Goal: Task Accomplishment & Management: Complete application form

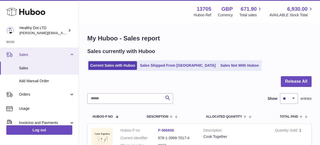
scroll to position [16, 0]
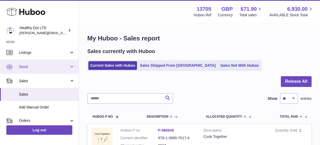
click at [37, 68] on span "Stock" at bounding box center [44, 66] width 50 height 5
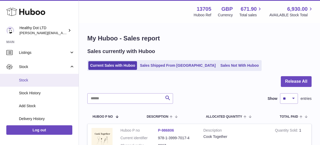
click at [34, 81] on span "Stock" at bounding box center [47, 80] width 56 height 5
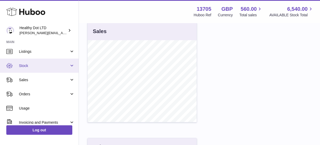
scroll to position [18, 0]
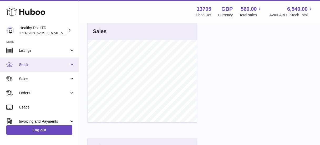
click at [36, 68] on link "Stock" at bounding box center [39, 65] width 79 height 14
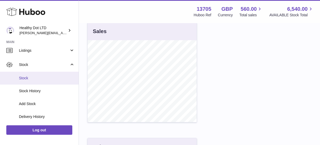
click at [35, 77] on span "Stock" at bounding box center [47, 78] width 56 height 5
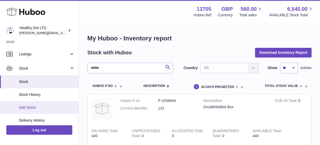
click at [36, 105] on span "Add Stock" at bounding box center [47, 107] width 56 height 5
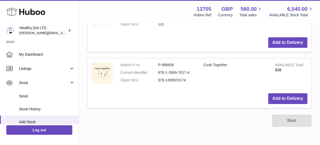
scroll to position [183, 0]
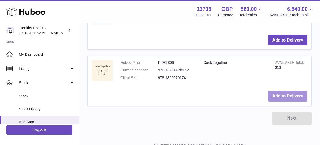
click at [288, 95] on button "Add to Delivery" at bounding box center [287, 96] width 39 height 11
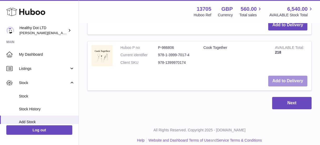
scroll to position [268, 0]
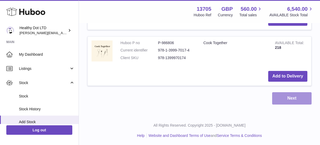
click at [295, 97] on button "Next" at bounding box center [291, 98] width 39 height 12
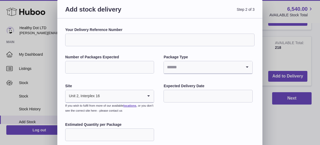
click at [99, 42] on input "Your Delivery Reference Number" at bounding box center [159, 40] width 189 height 13
click at [129, 28] on label "Your Delivery Reference Number" at bounding box center [159, 29] width 189 height 5
click at [129, 34] on input "Your Delivery Reference Number" at bounding box center [159, 40] width 189 height 13
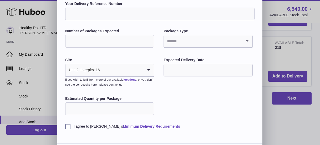
scroll to position [43, 0]
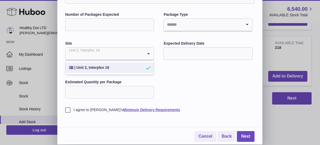
click at [106, 55] on input "Search for option" at bounding box center [104, 54] width 78 height 12
click at [106, 70] on li "🇬🇧 | Unit 2, Interplex 16" at bounding box center [110, 68] width 88 height 11
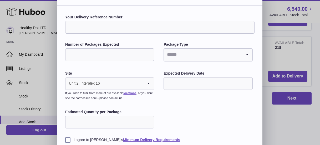
scroll to position [0, 0]
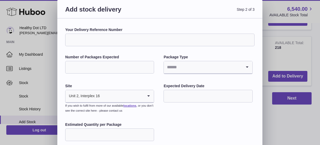
click at [93, 40] on input "Your Delivery Reference Number" at bounding box center [159, 40] width 189 height 13
click at [94, 38] on input "*****" at bounding box center [159, 40] width 189 height 13
type input "*******"
click at [94, 63] on input "Number of Packages Expected" at bounding box center [109, 67] width 89 height 13
type input "*"
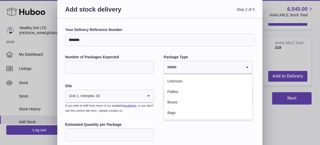
click at [190, 71] on input "Search for option" at bounding box center [203, 67] width 78 height 12
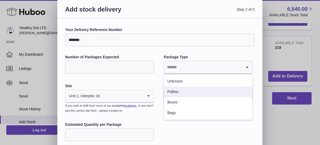
click at [190, 92] on li "Pallets" at bounding box center [208, 92] width 88 height 11
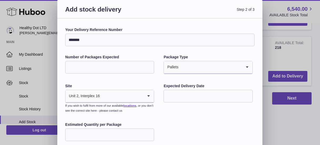
click at [188, 97] on input "text" at bounding box center [207, 96] width 89 height 13
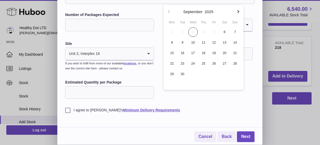
scroll to position [42, 0]
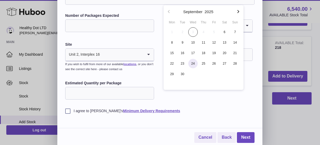
click at [193, 65] on span "24" at bounding box center [192, 63] width 9 height 9
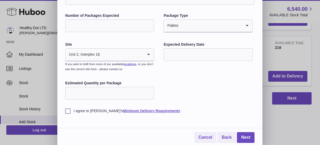
type input "**********"
click at [115, 97] on input "Estimated Quantity per Package" at bounding box center [109, 93] width 89 height 13
type input "***"
click at [66, 113] on label "I agree to Huboo's Minimum Delivery Requirements" at bounding box center [159, 111] width 189 height 5
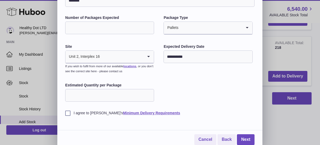
scroll to position [41, 0]
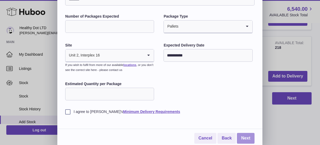
click at [245, 136] on link "Next" at bounding box center [246, 138] width 18 height 11
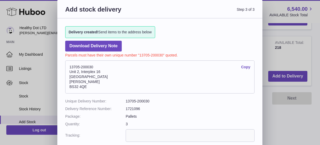
scroll to position [8, 0]
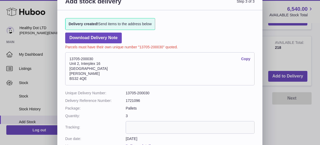
drag, startPoint x: 69, startPoint y: 59, endPoint x: 95, endPoint y: 59, distance: 25.8
click at [95, 59] on address "13705-200030 Copy Unit 2, Interplex 16 Ash Ridge Road Bradley Stoke BS32 4QE" at bounding box center [159, 68] width 189 height 33
copy address "13705-200030"
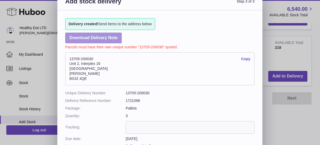
click at [98, 38] on link "Download Delivery Note" at bounding box center [93, 38] width 57 height 11
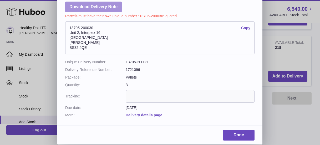
scroll to position [204, 0]
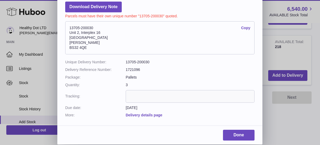
click at [144, 115] on link "Delivery details page" at bounding box center [144, 115] width 37 height 4
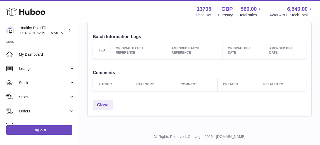
scroll to position [231, 0]
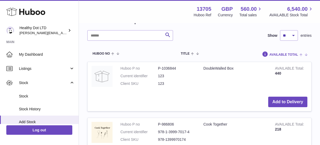
scroll to position [159, 0]
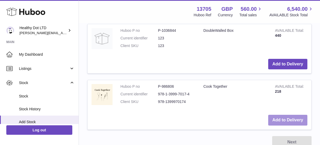
click at [295, 122] on button "Add to Delivery" at bounding box center [287, 120] width 39 height 11
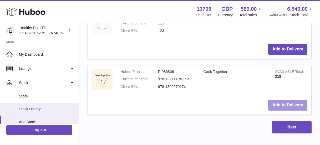
scroll to position [34, 0]
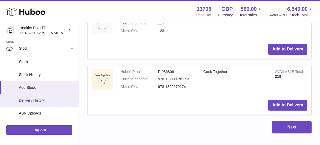
click at [35, 98] on span "Delivery History" at bounding box center [47, 100] width 56 height 5
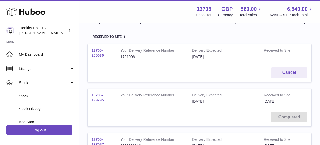
scroll to position [68, 0]
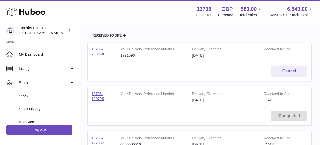
click at [187, 55] on td "Your Delivery Reference Number 1721096" at bounding box center [151, 52] width 71 height 19
click at [214, 52] on strong "Delivery Expected" at bounding box center [224, 50] width 64 height 6
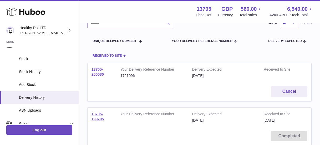
scroll to position [33, 0]
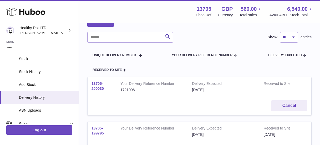
click at [98, 87] on link "13705-200030" at bounding box center [97, 85] width 12 height 9
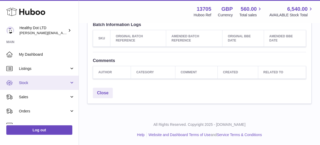
click at [36, 89] on link "Stock" at bounding box center [39, 83] width 79 height 14
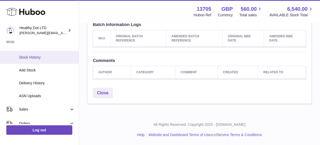
scroll to position [53, 0]
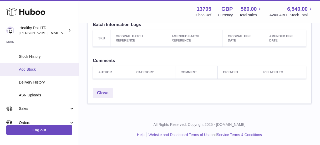
click at [34, 71] on span "Add Stock" at bounding box center [47, 69] width 56 height 5
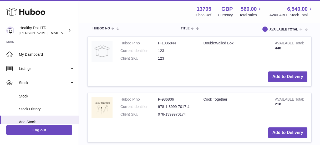
scroll to position [212, 0]
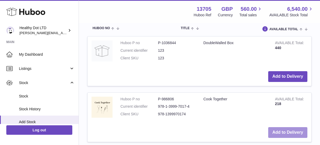
click at [288, 132] on button "Add to Delivery" at bounding box center [287, 132] width 39 height 11
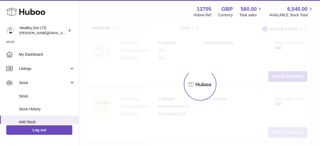
type input "*"
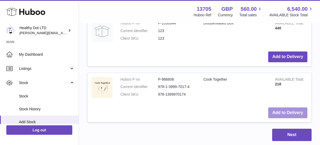
scroll to position [226, 0]
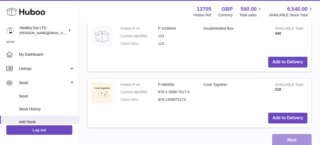
click at [281, 138] on button "Next" at bounding box center [291, 140] width 39 height 12
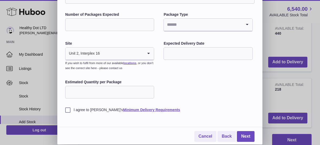
scroll to position [42, 0]
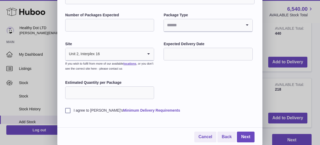
click at [123, 110] on link "Minimum Delivery Requirements" at bounding box center [151, 110] width 57 height 4
